Goal: Task Accomplishment & Management: Use online tool/utility

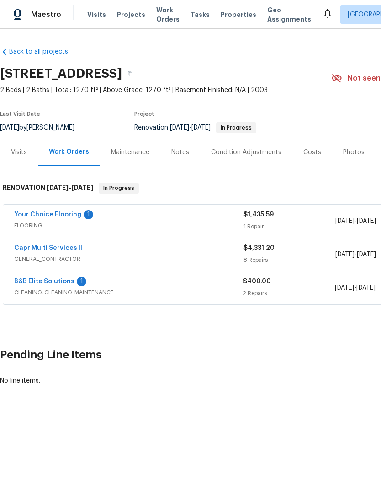
click at [24, 279] on link "B&B Elite Solutions" at bounding box center [44, 281] width 60 height 6
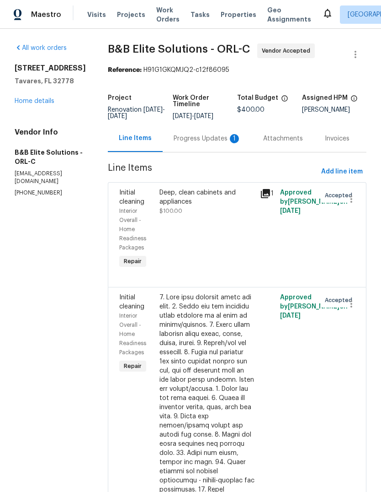
click at [215, 140] on div "Progress Updates 1" at bounding box center [208, 138] width 90 height 27
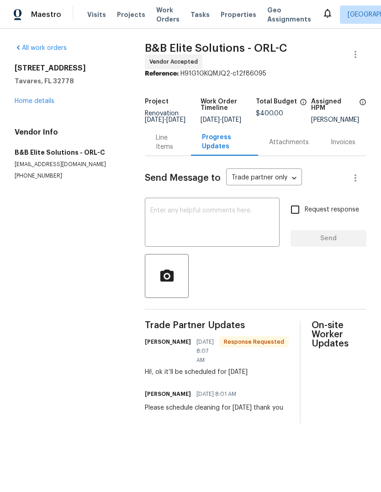
click at [236, 218] on textarea at bounding box center [212, 223] width 124 height 32
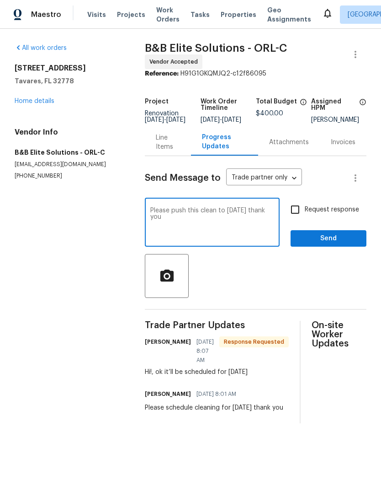
type textarea "Please push this clean to Friday thank you"
click at [341, 237] on button "Send" at bounding box center [329, 238] width 76 height 17
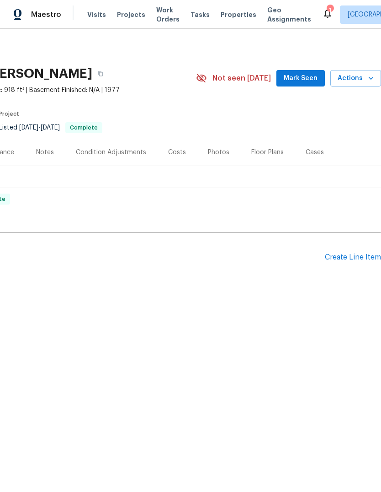
scroll to position [0, 135]
click at [366, 82] on span "Actions" at bounding box center [356, 78] width 36 height 11
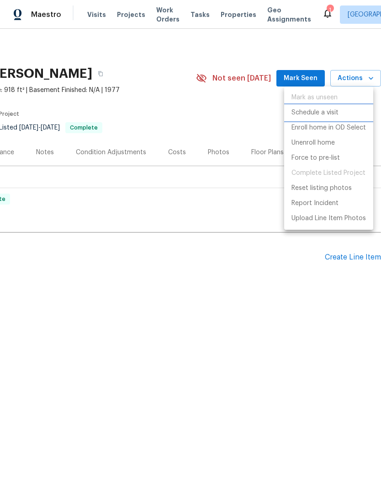
click at [336, 110] on p "Schedule a visit" at bounding box center [315, 113] width 47 height 10
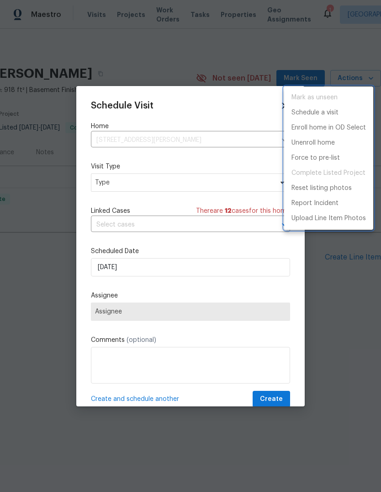
click at [116, 188] on div at bounding box center [190, 246] width 381 height 492
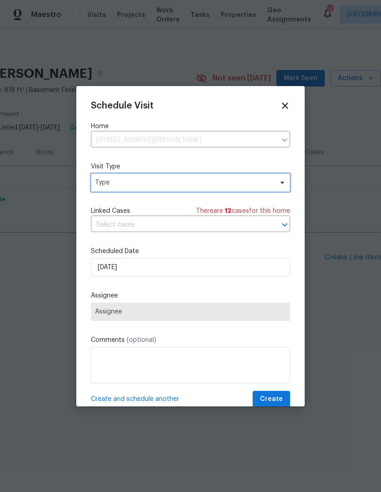
click at [108, 174] on span "Type" at bounding box center [190, 182] width 199 height 18
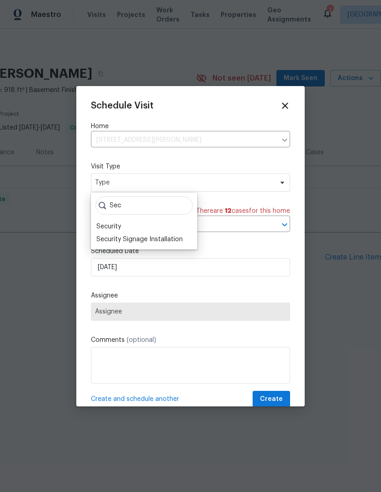
type input "Sec"
click at [109, 230] on div "Security" at bounding box center [109, 226] width 25 height 9
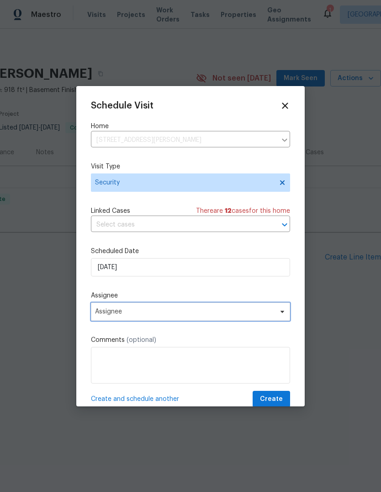
click at [105, 307] on span "Assignee" at bounding box center [190, 311] width 199 height 18
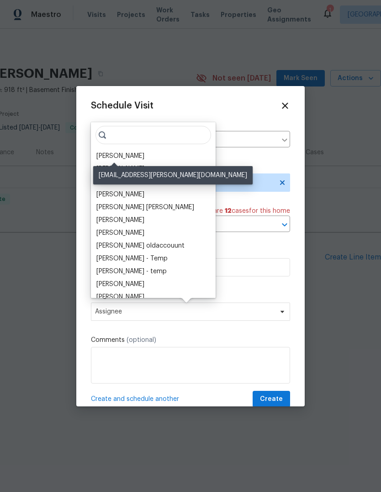
click at [106, 154] on div "[PERSON_NAME]" at bounding box center [121, 155] width 48 height 9
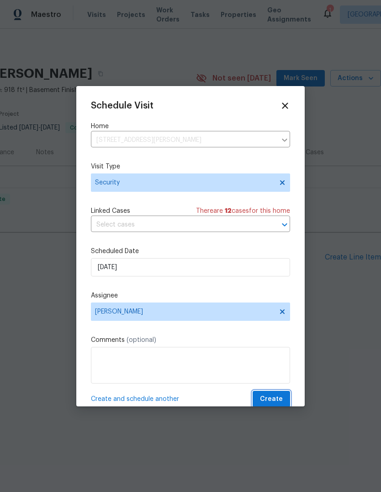
click at [274, 398] on span "Create" at bounding box center [271, 398] width 23 height 11
